Goal: Task Accomplishment & Management: Use online tool/utility

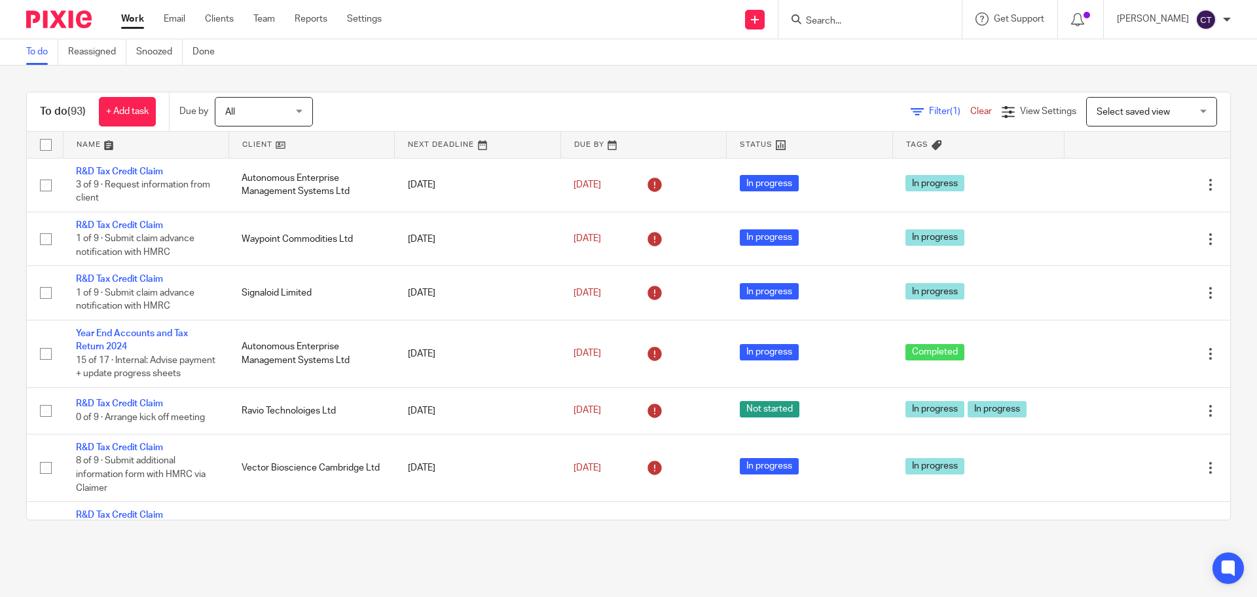
click at [839, 20] on input "Search" at bounding box center [864, 22] width 118 height 12
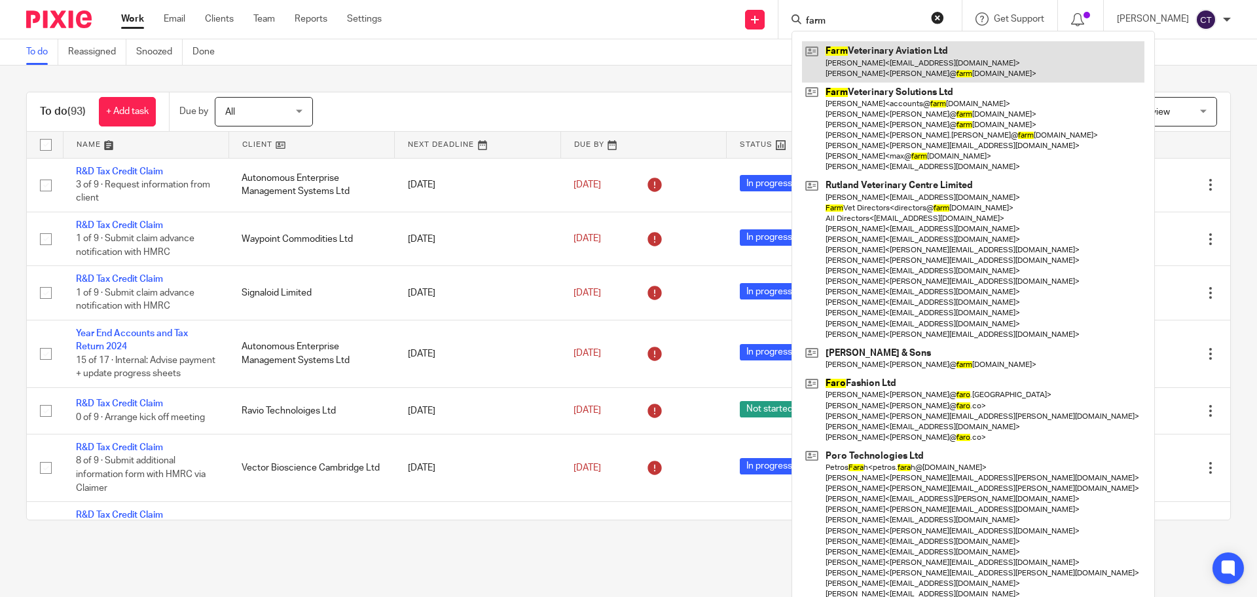
type input "farm"
click at [846, 58] on link at bounding box center [973, 61] width 342 height 41
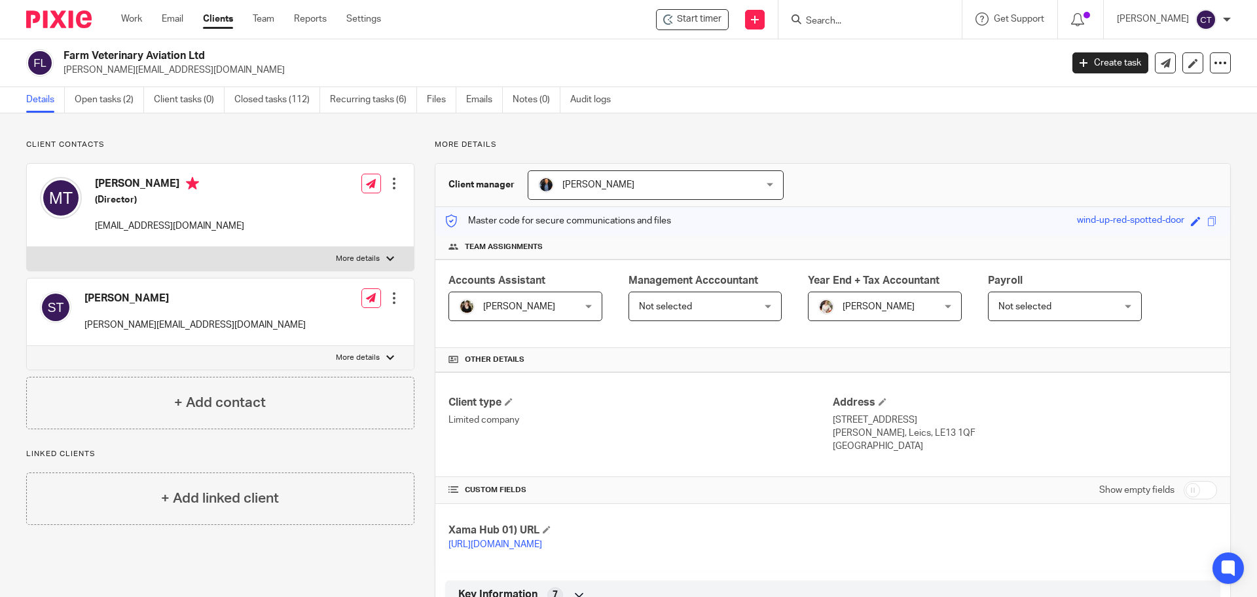
drag, startPoint x: 657, startPoint y: 16, endPoint x: 688, endPoint y: 36, distance: 36.9
click at [659, 17] on div "Start timer" at bounding box center [692, 19] width 73 height 21
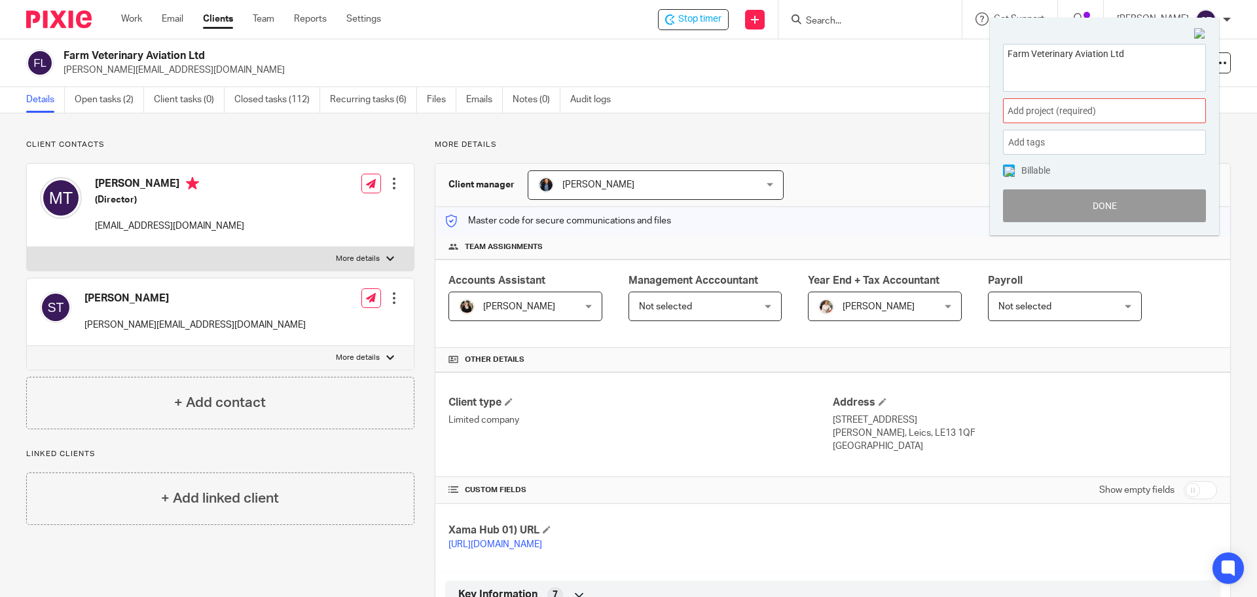
click at [1040, 112] on span "Add project (required) :" at bounding box center [1090, 111] width 165 height 14
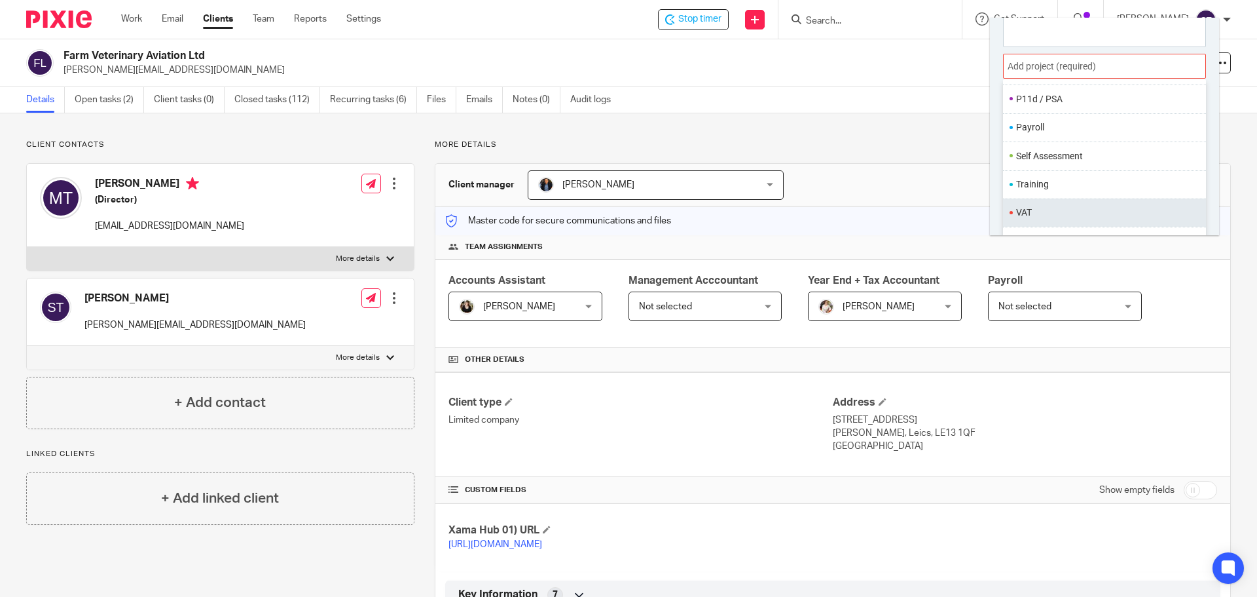
scroll to position [65, 0]
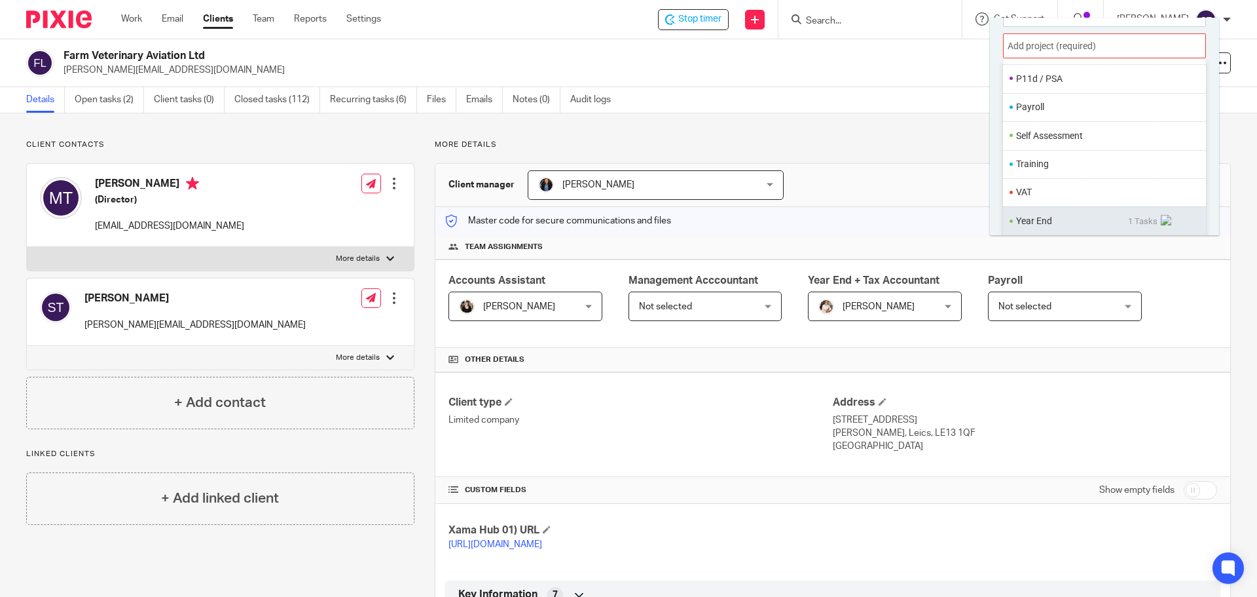
click at [1052, 216] on li "Year End" at bounding box center [1072, 221] width 112 height 14
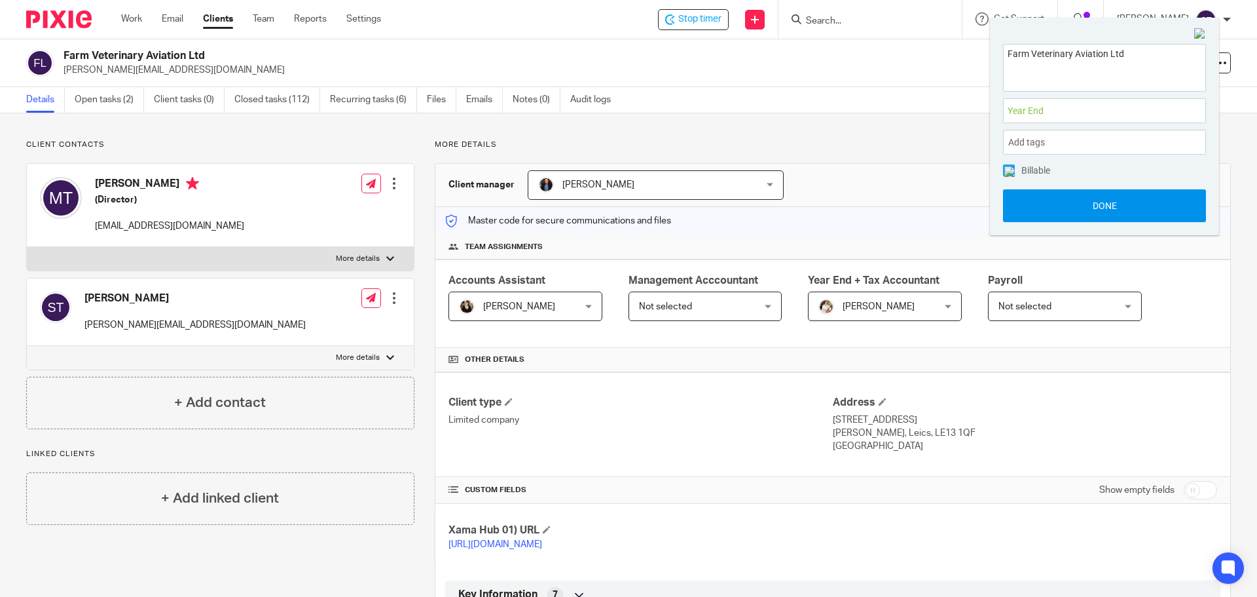
click at [1052, 211] on button "Done" at bounding box center [1104, 205] width 203 height 33
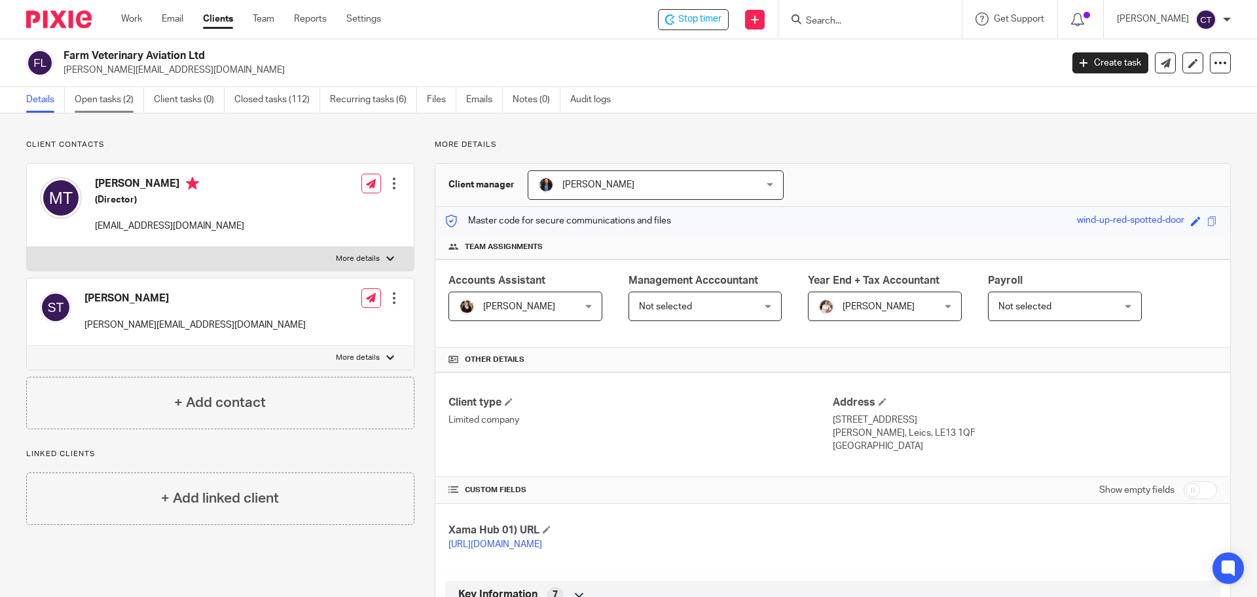
click at [103, 107] on link "Open tasks (2)" at bounding box center [109, 100] width 69 height 26
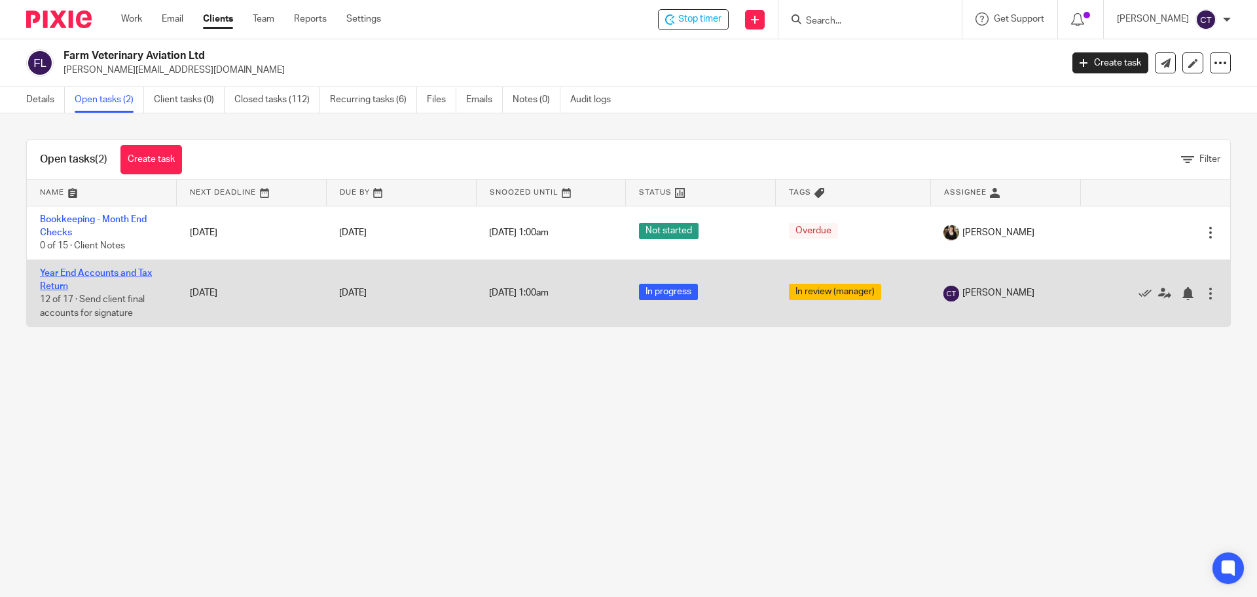
click at [103, 274] on link "Year End Accounts and Tax Return" at bounding box center [96, 279] width 112 height 22
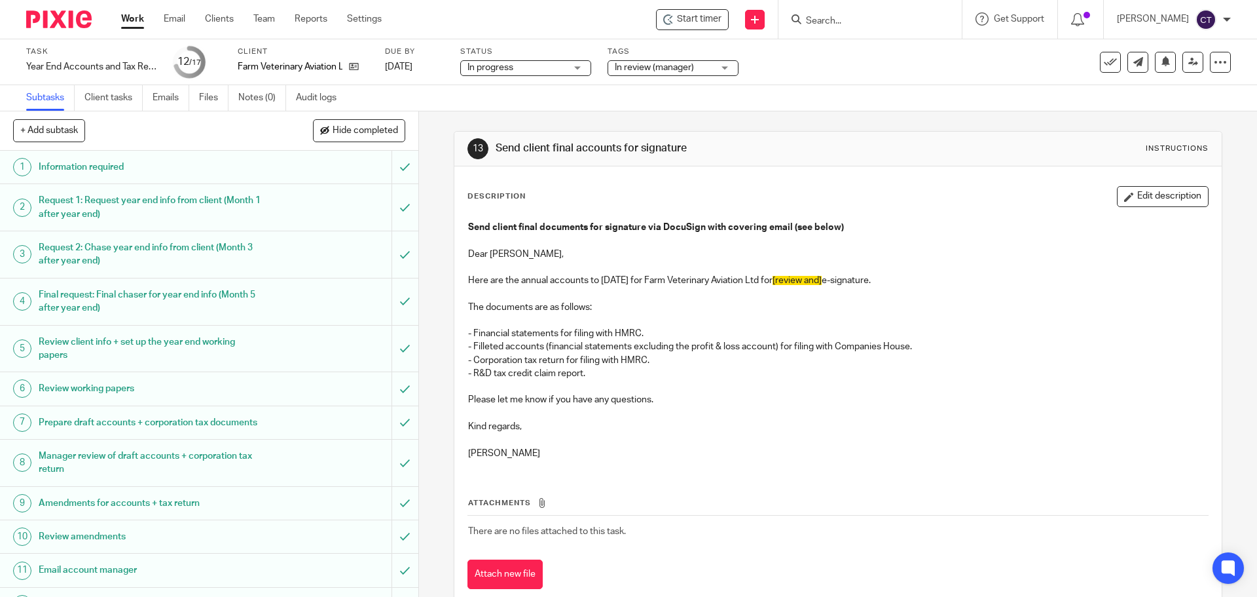
drag, startPoint x: 798, startPoint y: 279, endPoint x: 814, endPoint y: 276, distance: 16.1
click at [801, 278] on span "[review and]" at bounding box center [797, 280] width 49 height 9
click at [1129, 205] on button "Edit description" at bounding box center [1163, 196] width 92 height 21
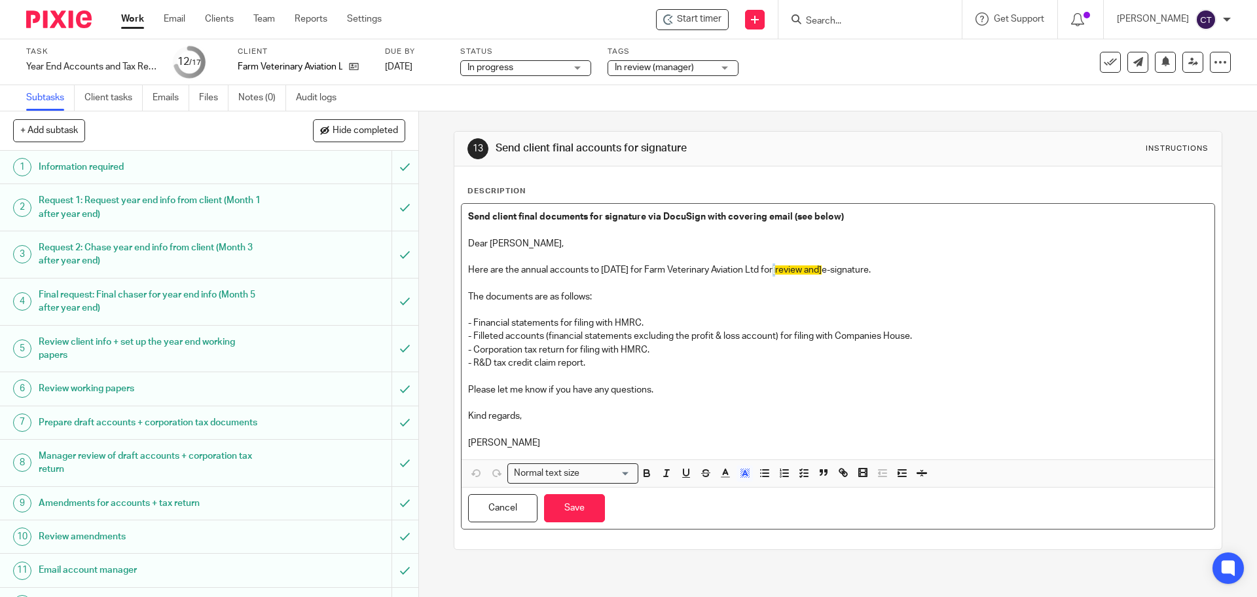
drag, startPoint x: 797, startPoint y: 267, endPoint x: 871, endPoint y: 257, distance: 74.6
click at [798, 267] on p "Here are the annual accounts to 31 Dec 2024 for Farm Veterinary Aviation Ltd fo…" at bounding box center [837, 269] width 739 height 13
drag, startPoint x: 591, startPoint y: 361, endPoint x: 463, endPoint y: 368, distance: 127.9
click at [463, 368] on div "Send client final documents for signature via DocuSign with covering email (see…" at bounding box center [838, 331] width 752 height 255
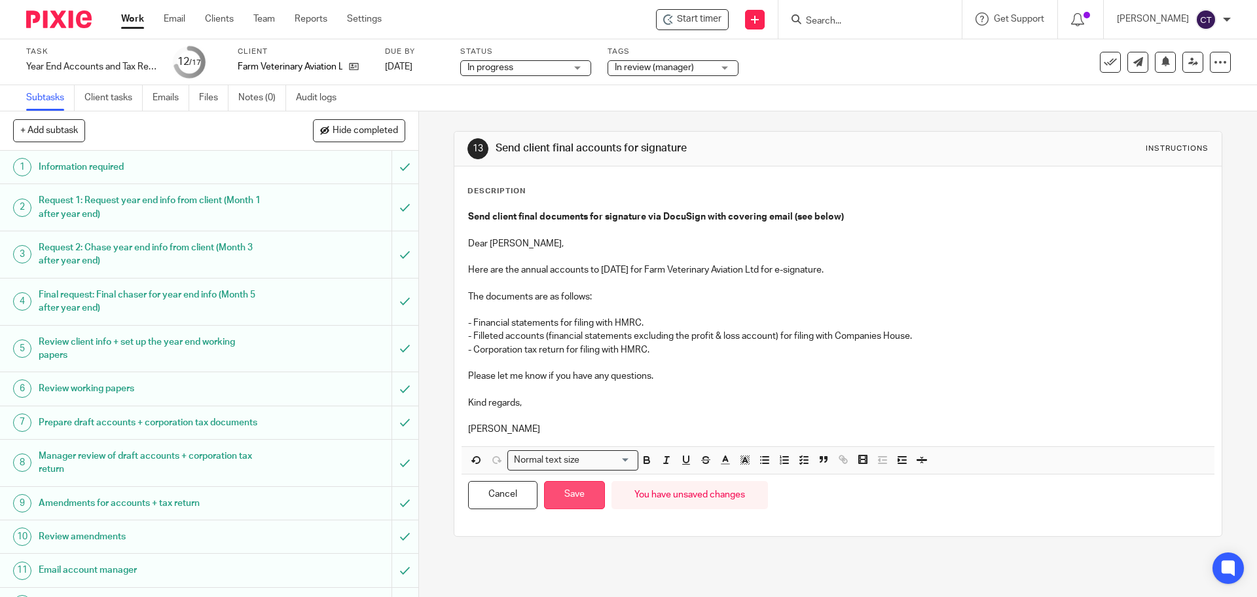
click at [559, 492] on button "Save" at bounding box center [574, 495] width 61 height 28
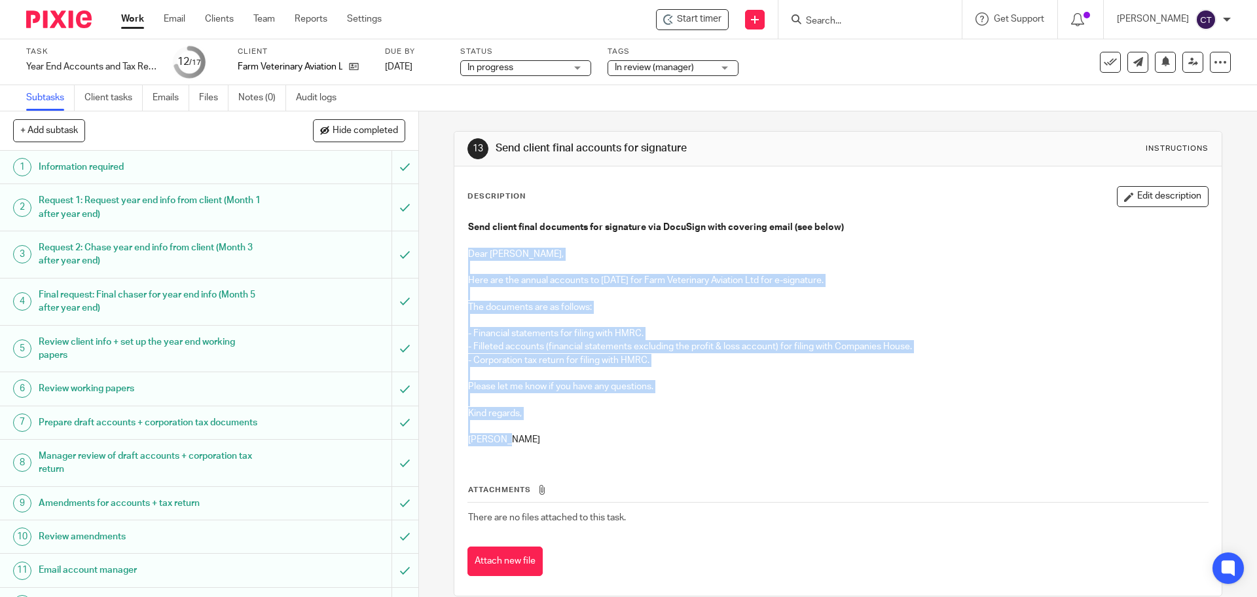
drag, startPoint x: 464, startPoint y: 253, endPoint x: 647, endPoint y: 440, distance: 261.1
click at [647, 440] on div "Send client final documents for signature via DocuSign with covering email (see…" at bounding box center [838, 335] width 752 height 242
copy div "Dear Michael, Here are the annual accounts to 31 Dec 2024 for Farm Veterinary A…"
click at [621, 371] on p at bounding box center [837, 373] width 739 height 13
click at [667, 356] on p "- Corporation tax return for filing with HMRC." at bounding box center [837, 360] width 739 height 13
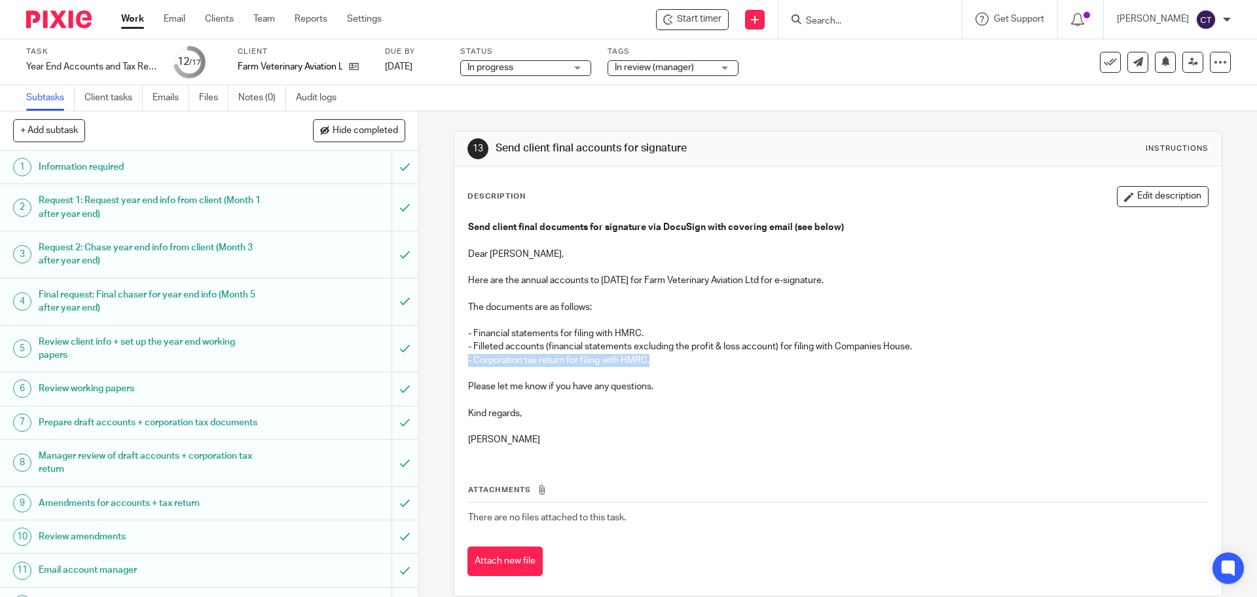
click at [659, 358] on p "- Corporation tax return for filing with HMRC." at bounding box center [837, 360] width 739 height 13
click at [669, 381] on p "Please let me know if you have any questions." at bounding box center [837, 386] width 739 height 13
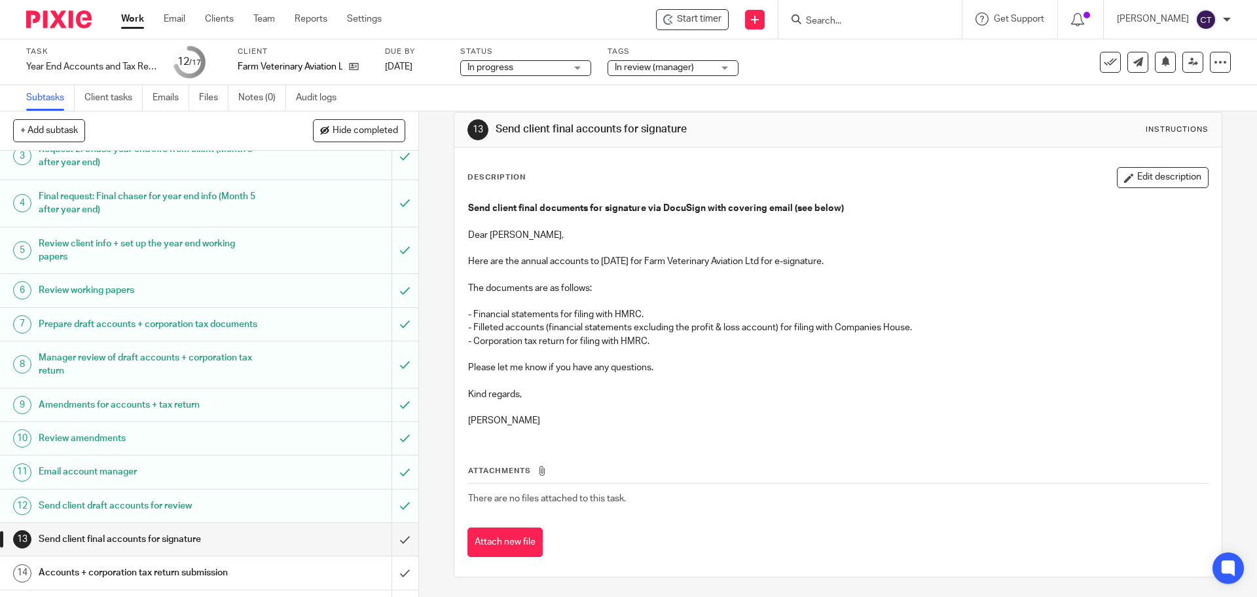
scroll to position [206, 0]
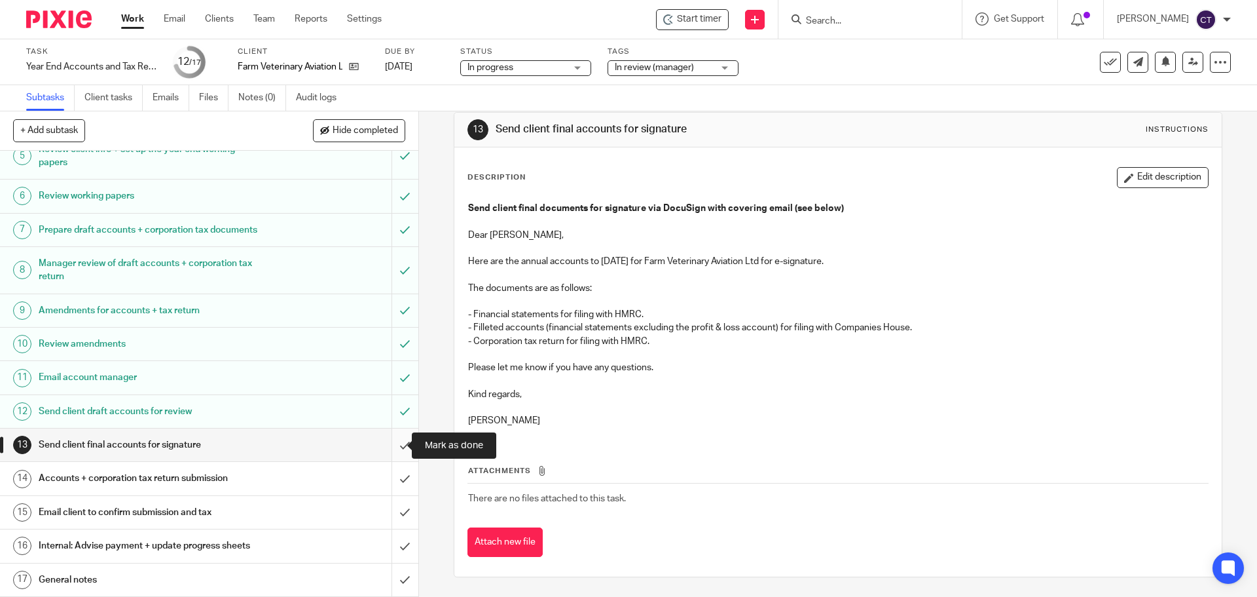
click at [393, 447] on input "submit" at bounding box center [209, 444] width 418 height 33
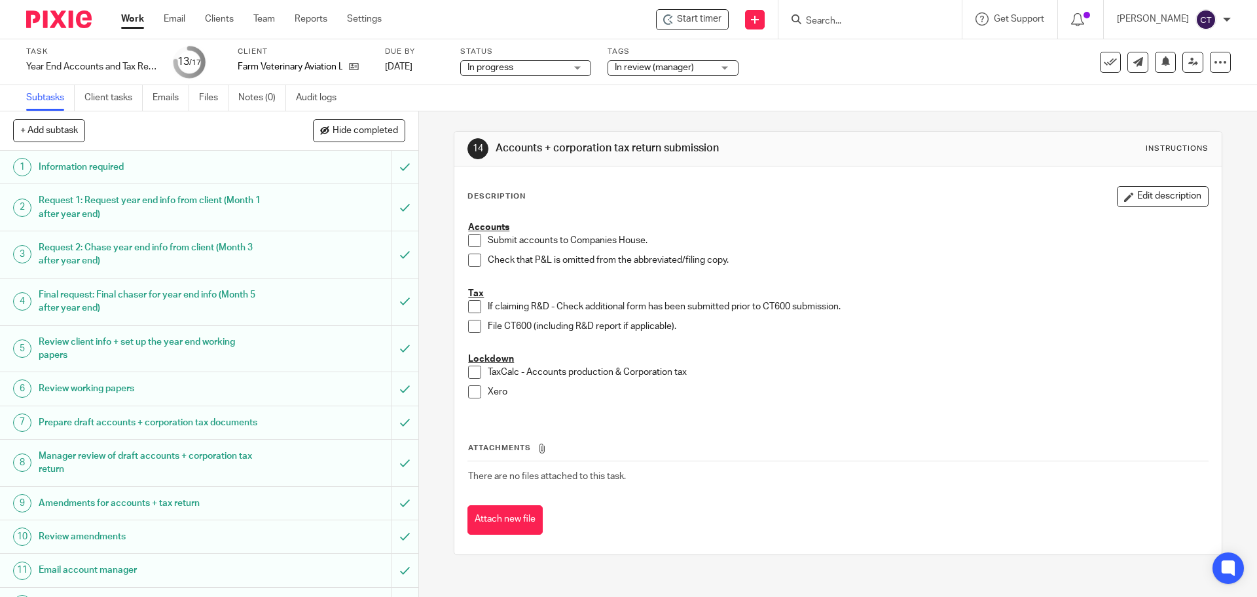
click at [830, 19] on input "Search" at bounding box center [864, 22] width 118 height 12
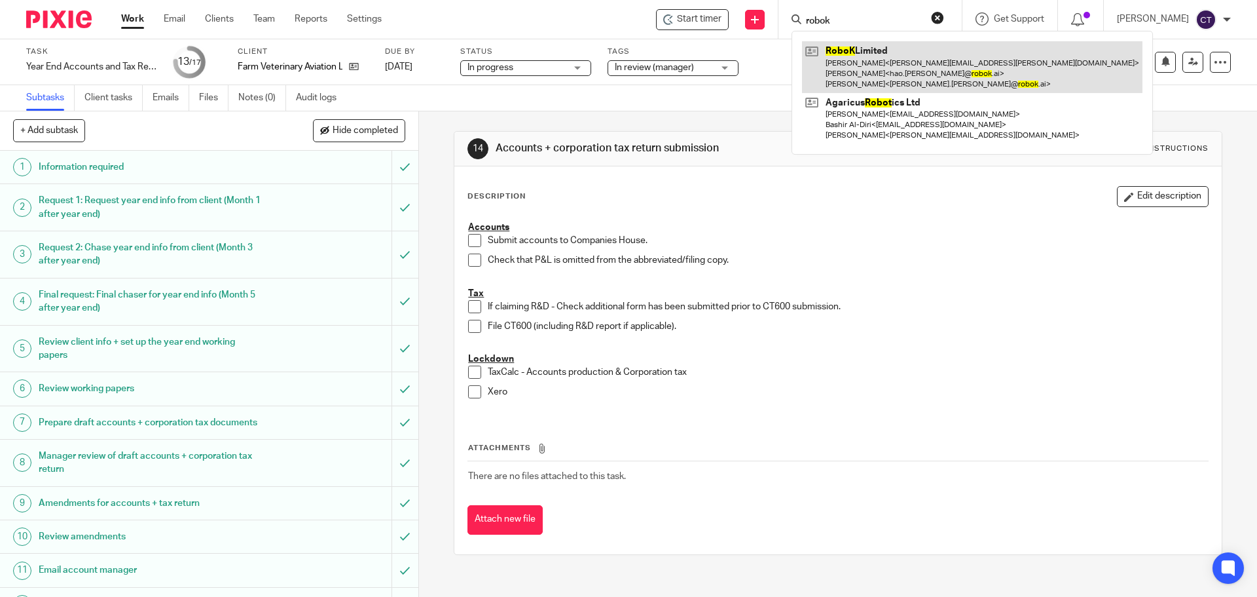
type input "robok"
click at [843, 54] on link at bounding box center [972, 67] width 340 height 52
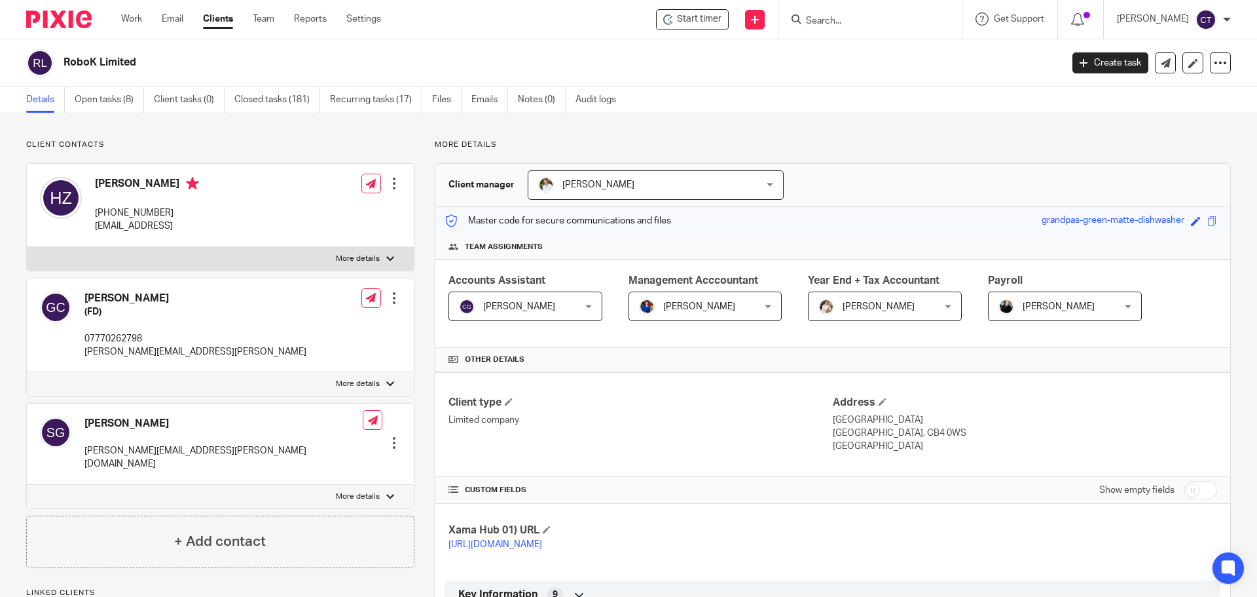
drag, startPoint x: 99, startPoint y: 100, endPoint x: 119, endPoint y: 139, distance: 44.2
click at [99, 101] on link "Open tasks (8)" at bounding box center [109, 100] width 69 height 26
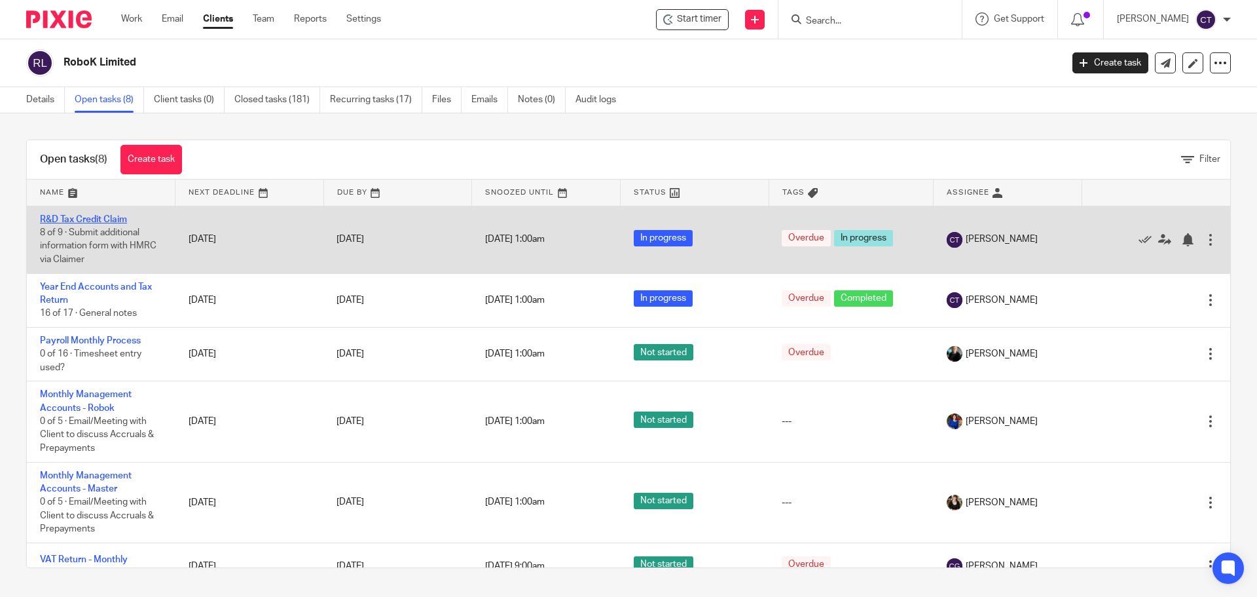
click at [80, 223] on link "R&D Tax Credit Claim" at bounding box center [83, 219] width 87 height 9
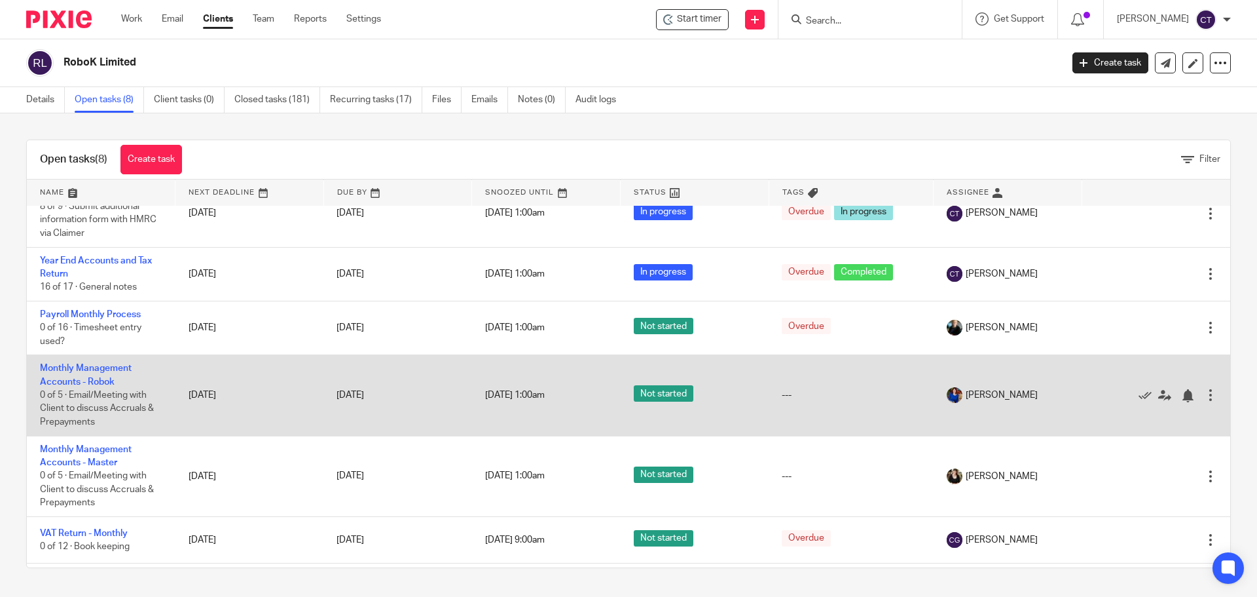
scroll to position [26, 0]
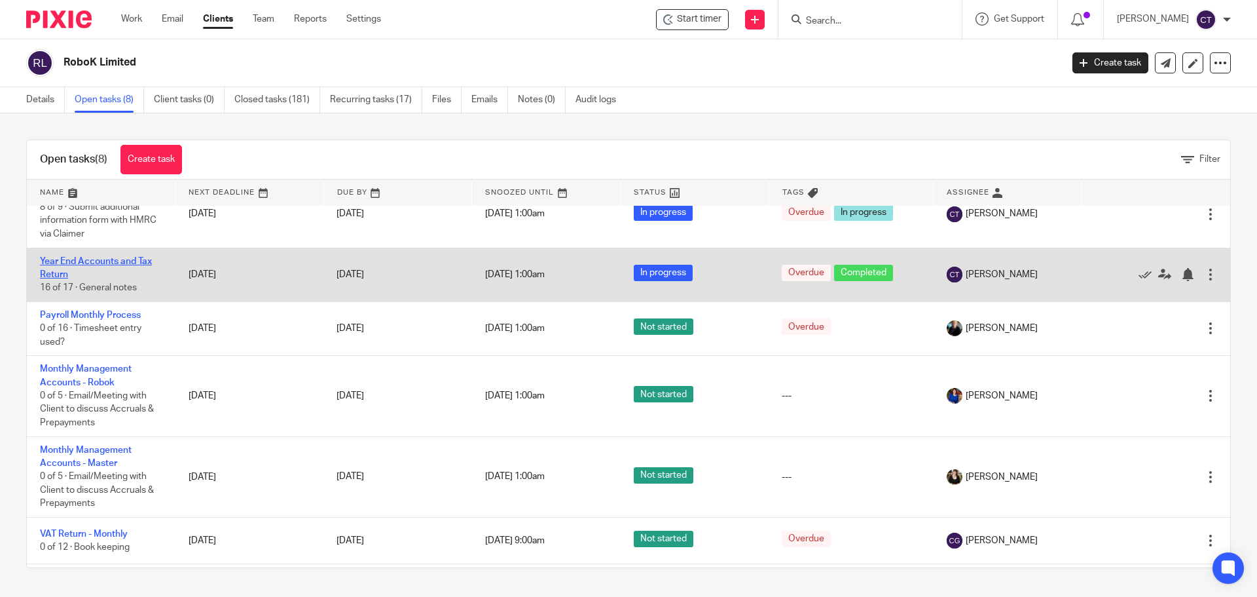
click at [103, 258] on link "Year End Accounts and Tax Return" at bounding box center [96, 268] width 112 height 22
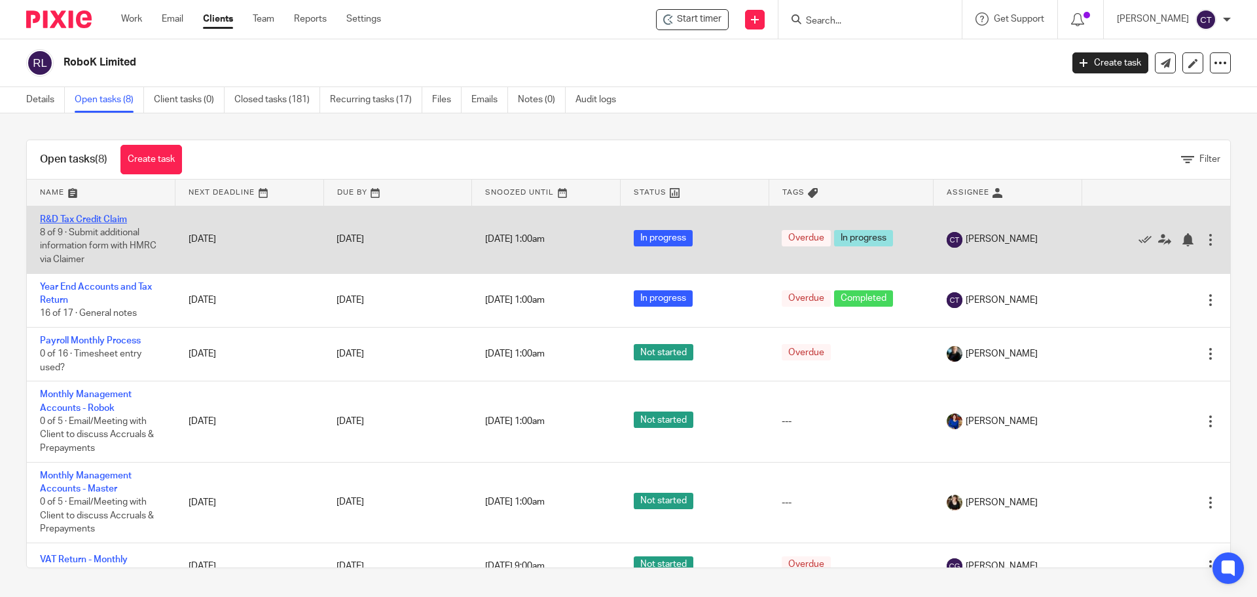
click at [88, 221] on link "R&D Tax Credit Claim" at bounding box center [83, 219] width 87 height 9
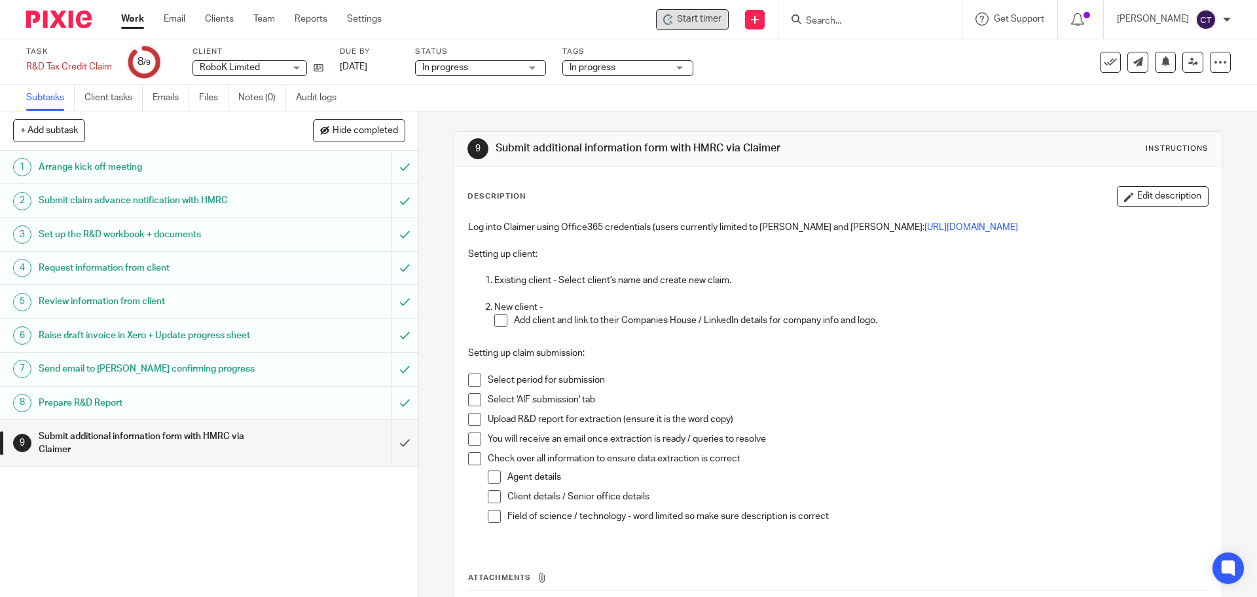
drag, startPoint x: 673, startPoint y: 7, endPoint x: 672, endPoint y: 18, distance: 11.8
click at [673, 10] on div "Start timer Send new email Create task Add client Get Support Contact via email…" at bounding box center [829, 19] width 856 height 39
click at [674, 21] on div "Start timer" at bounding box center [692, 19] width 58 height 14
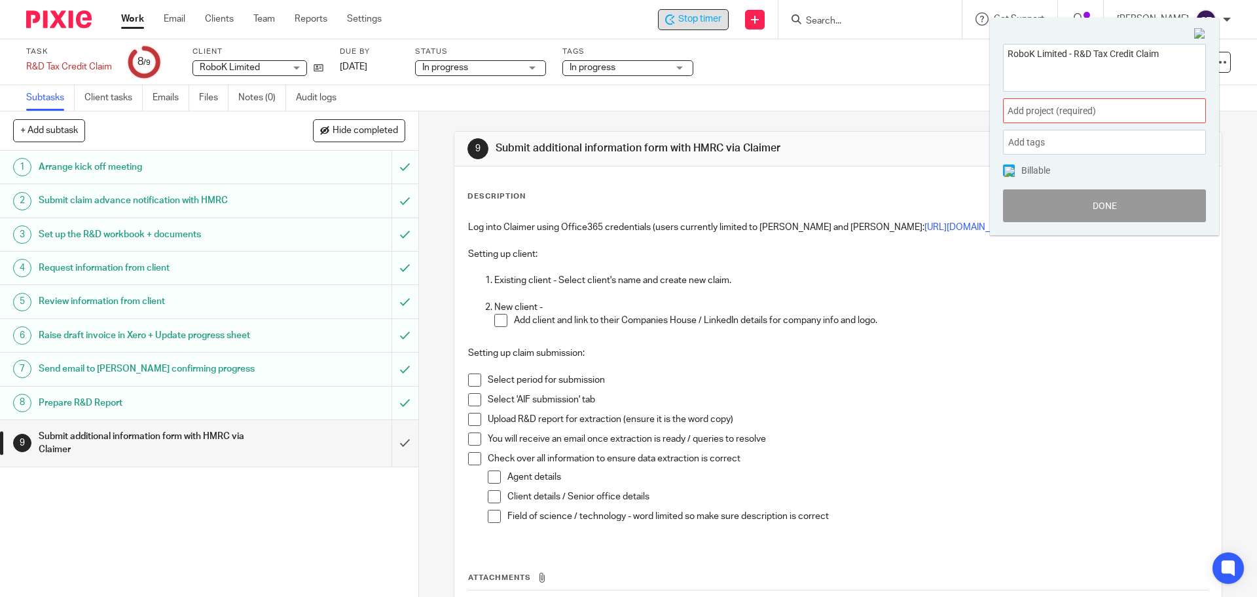
click at [1012, 105] on span "Add project (required) :" at bounding box center [1090, 111] width 165 height 14
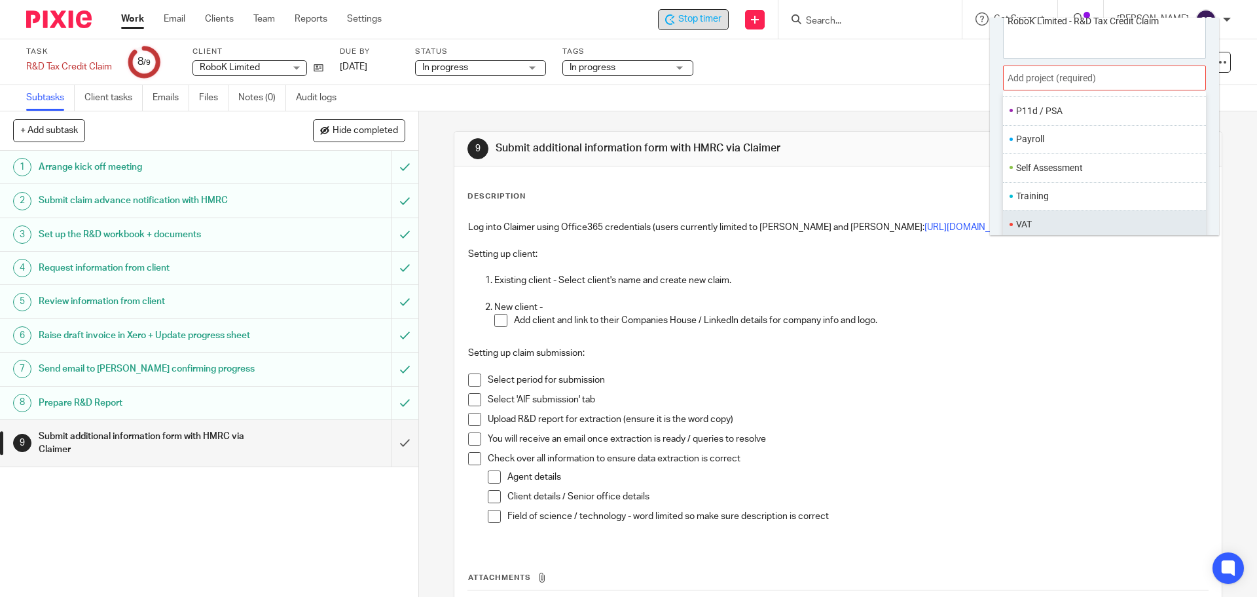
scroll to position [65, 0]
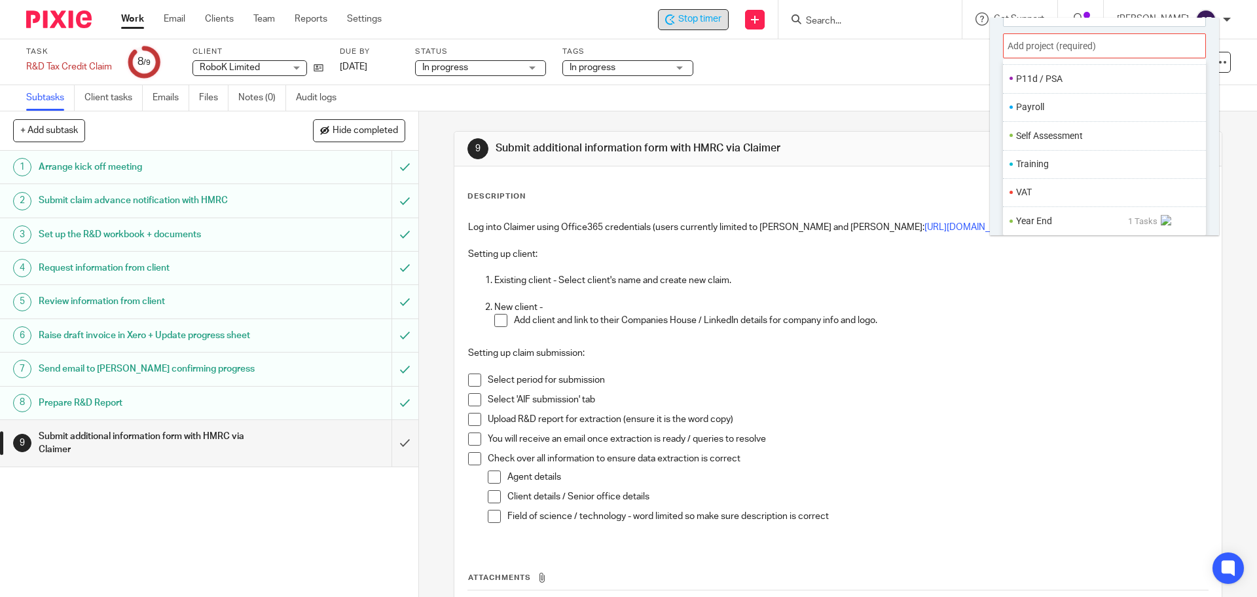
click at [1045, 215] on li "Year End" at bounding box center [1072, 221] width 112 height 14
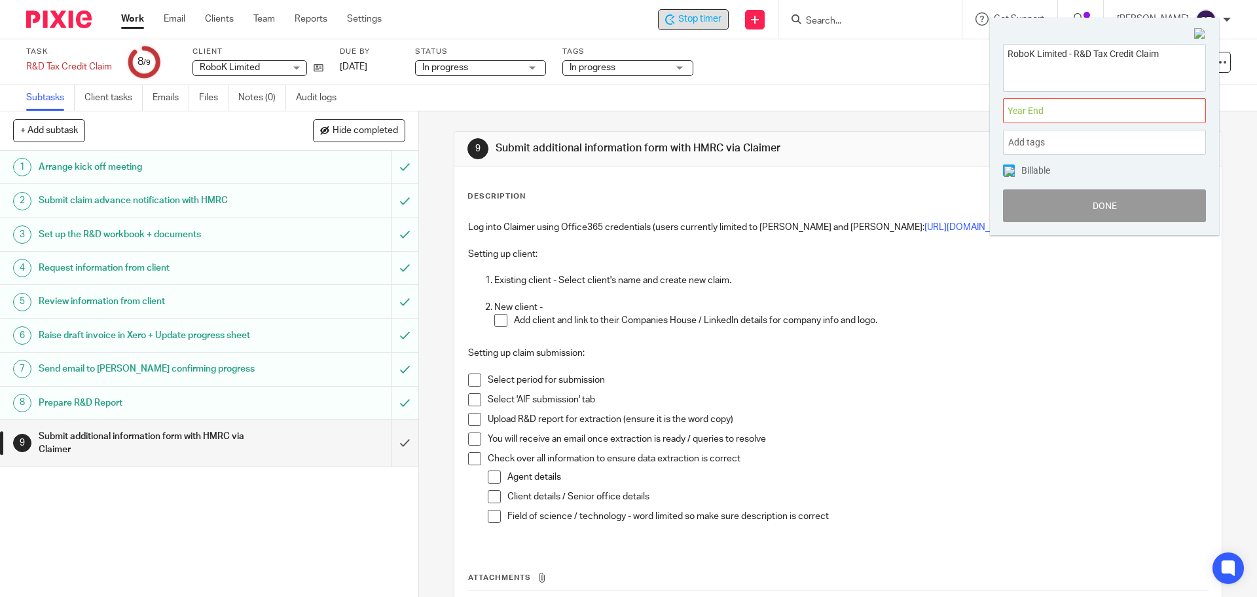
scroll to position [0, 0]
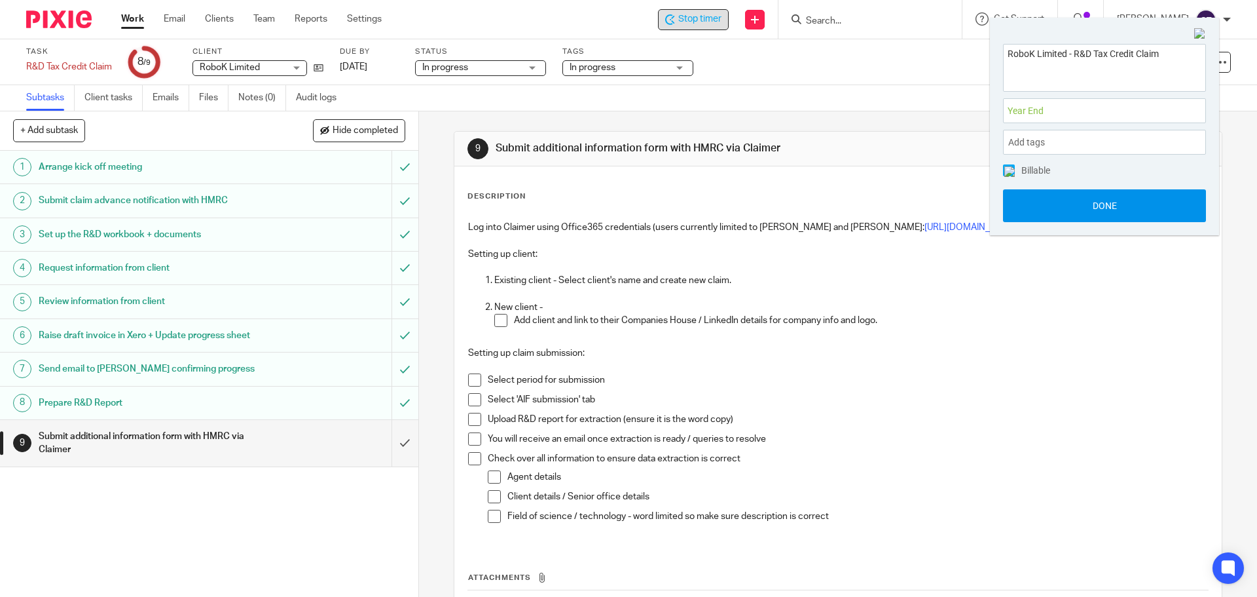
click at [1043, 215] on button "Done" at bounding box center [1104, 205] width 203 height 33
